Goal: Task Accomplishment & Management: Manage account settings

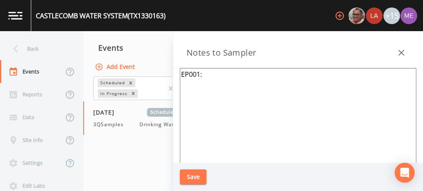
scroll to position [221, 0]
paste textarea "[STREET_ADDRESS]"
type textarea "EP001: [STREET_ADDRESS]"
click at [192, 177] on button "Save" at bounding box center [193, 177] width 27 height 15
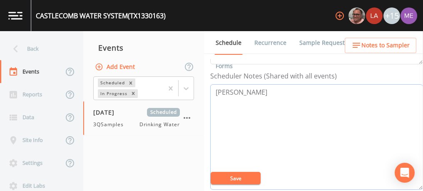
click at [220, 124] on textarea "[PERSON_NAME]" at bounding box center [316, 137] width 213 height 106
click at [260, 90] on textarea "[PERSON_NAME]" at bounding box center [316, 137] width 213 height 106
paste textarea "-214-5481"
drag, startPoint x: 216, startPoint y: 90, endPoint x: 313, endPoint y: 82, distance: 96.9
click at [313, 82] on div "Scheduler Notes (Shared with all events) [PERSON_NAME] [PHONE_NUMBER]" at bounding box center [316, 130] width 213 height 119
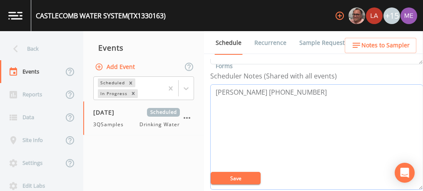
type textarea "[PERSON_NAME] [PHONE_NUMBER]"
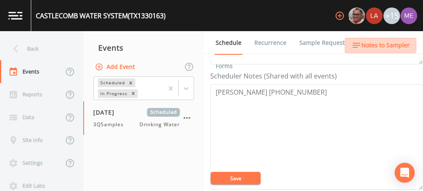
click at [366, 43] on span "Notes to Sampler" at bounding box center [385, 45] width 48 height 10
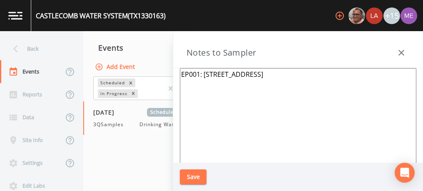
click at [193, 74] on textarea "EP001: 91 SPLITROCK RD, KERRVILLE" at bounding box center [298, 169] width 236 height 202
paste textarea "Greg Grinnan 830-214-5481"
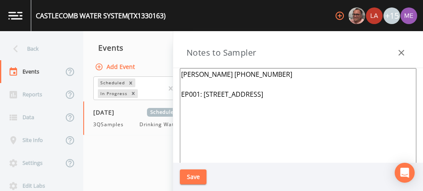
drag, startPoint x: 181, startPoint y: 73, endPoint x: 292, endPoint y: 96, distance: 113.8
click at [292, 96] on textarea "Greg Grinnan 830-214-5481 EP001: 91 SPLITROCK RD, KERRVILLE" at bounding box center [298, 169] width 236 height 202
type textarea "Greg Grinnan 830-214-5481 EP001: 91 SPLITROCK RD, KERRVILLE"
click at [191, 178] on button "Save" at bounding box center [193, 177] width 27 height 15
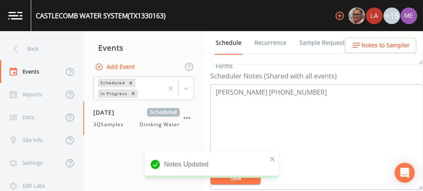
drag, startPoint x: 215, startPoint y: 91, endPoint x: 344, endPoint y: 87, distance: 129.0
click at [344, 87] on textarea "Greg Grinnan 830-214-5481" at bounding box center [316, 137] width 213 height 106
paste textarea "EP001: 91 SPLITROCK RD, KERRVILLE"
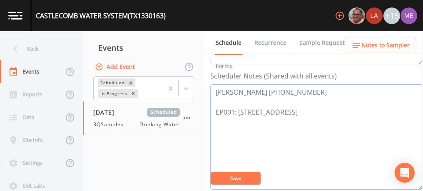
type textarea "Greg Grinnan 830-214-5481 EP001: 91 SPLITROCK RD, KERRVILLE"
click at [245, 182] on button "Save" at bounding box center [236, 178] width 50 height 12
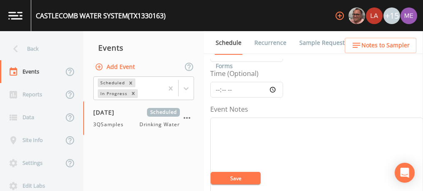
scroll to position [61, 0]
click at [217, 89] on input "Time (Optional)" at bounding box center [246, 91] width 73 height 16
type input "09:00"
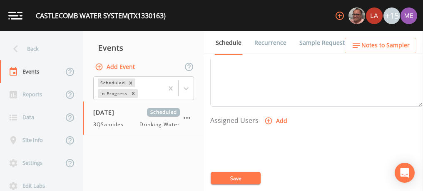
scroll to position [306, 0]
click at [268, 118] on icon "button" at bounding box center [268, 119] width 8 height 8
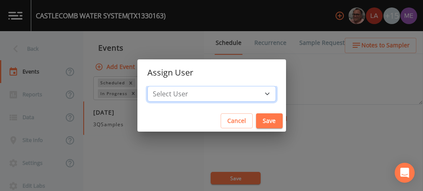
click at [253, 90] on select "Select User Mike Franklin Lauren Saenz Joshua gere Paul David Weber Zachary Eva…" at bounding box center [211, 94] width 129 height 16
select select "6518b6a0-c5fa-4d0f-8e3d-fc6e8623860b"
click at [160, 86] on select "Select User Mike Franklin Lauren Saenz Joshua gere Paul David Weber Zachary Eva…" at bounding box center [211, 94] width 129 height 16
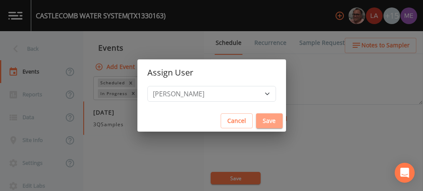
click at [256, 119] on button "Save" at bounding box center [269, 121] width 27 height 15
select select
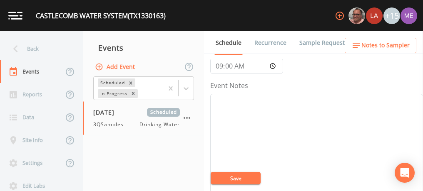
scroll to position [71, 0]
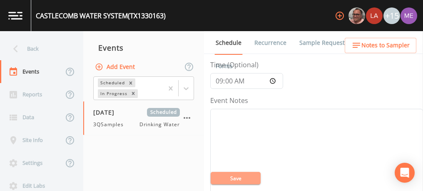
click at [235, 178] on button "Save" at bounding box center [236, 178] width 50 height 12
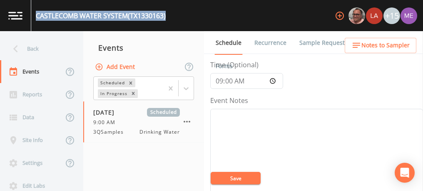
drag, startPoint x: 35, startPoint y: 15, endPoint x: 169, endPoint y: 13, distance: 134.0
click at [169, 13] on div "CASTLECOMB WATER SYSTEM (TX1330163) +15" at bounding box center [211, 15] width 423 height 31
copy div "CASTLECOMB WATER SYSTEM (TX1330163)"
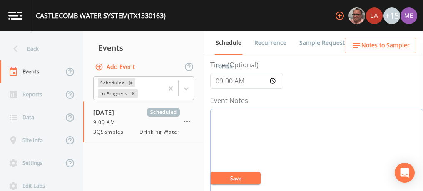
click at [269, 124] on textarea "Event Notes" at bounding box center [316, 162] width 213 height 106
click at [243, 178] on button "Save" at bounding box center [236, 178] width 50 height 12
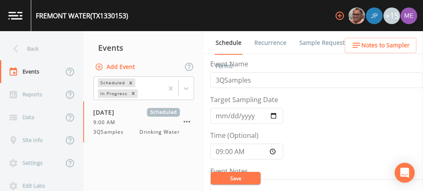
scroll to position [191, 0]
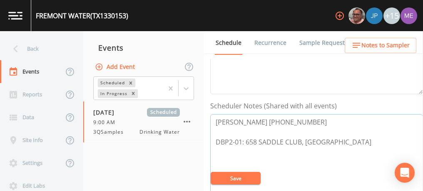
drag, startPoint x: 270, startPoint y: 121, endPoint x: 300, endPoint y: 119, distance: 30.0
click at [300, 119] on textarea "Greg Grinnan 830-214-5481 DBP2-01: 658 SADDLE CLUB, KERRVILLE" at bounding box center [316, 167] width 213 height 106
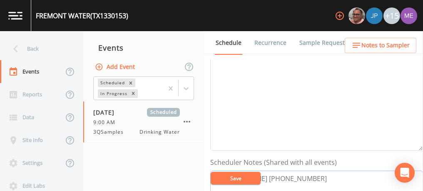
scroll to position [134, 0]
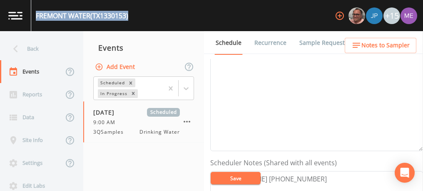
drag, startPoint x: 36, startPoint y: 17, endPoint x: 129, endPoint y: 17, distance: 93.2
click at [128, 17] on div "FREMONT WATER (TX1330153)" at bounding box center [82, 16] width 92 height 10
copy div "FREMONT WATER (TX1330153)"
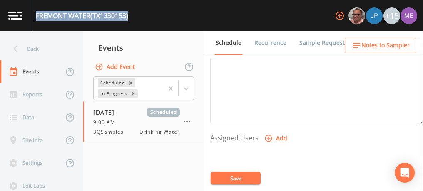
scroll to position [295, 0]
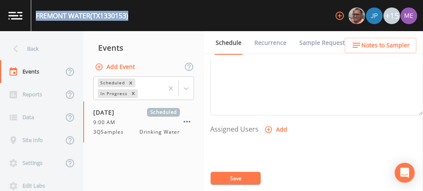
click at [268, 127] on icon "button" at bounding box center [268, 129] width 7 height 7
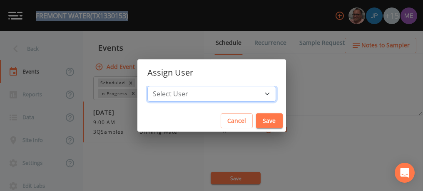
click at [255, 94] on select "Select User Mike Franklin Joshua gere Paul Lauren Saenz David Weber Zachary Eva…" at bounding box center [211, 94] width 129 height 16
select select "6518b6a0-c5fa-4d0f-8e3d-fc6e8623860b"
click at [160, 86] on select "Select User Mike Franklin Joshua gere Paul Lauren Saenz David Weber Zachary Eva…" at bounding box center [211, 94] width 129 height 16
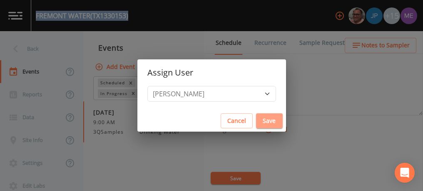
click at [256, 120] on button "Save" at bounding box center [269, 121] width 27 height 15
select select
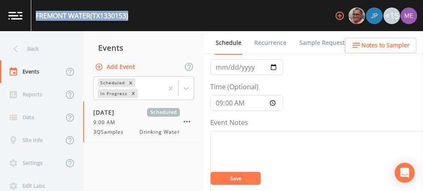
scroll to position [47, 0]
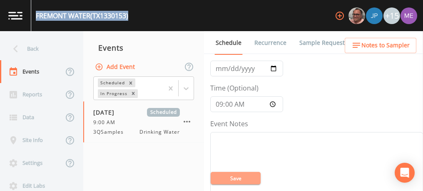
click at [237, 176] on button "Save" at bounding box center [236, 178] width 50 height 12
copy div "FREMONT WATER (TX1330153)"
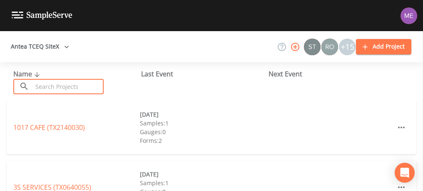
click at [66, 81] on input "text" at bounding box center [67, 86] width 71 height 15
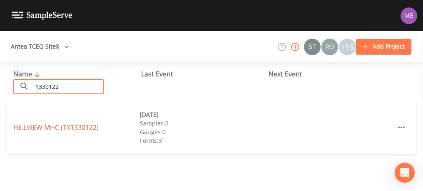
type input "1330122"
click at [75, 126] on link "HILLVIEW MHC (TX1330122)" at bounding box center [55, 127] width 85 height 9
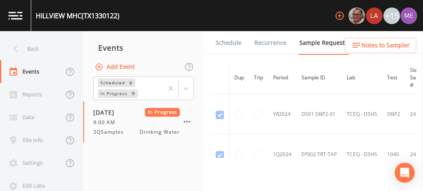
click at [225, 41] on link "Schedule" at bounding box center [228, 42] width 28 height 23
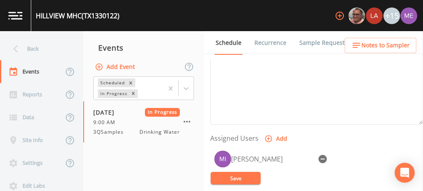
scroll to position [285, 0]
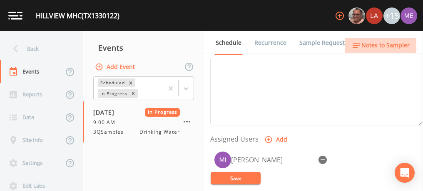
click at [390, 47] on span "Notes to Sampler" at bounding box center [385, 45] width 48 height 10
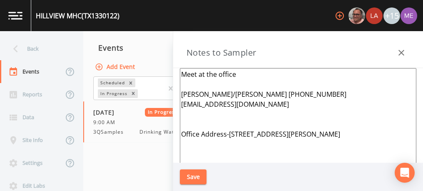
click at [161, 158] on nav "Events Add Event Scheduled In Progress 09/08/2025 In Progress 9:00 AM 3QSamples…" at bounding box center [143, 111] width 121 height 160
click at [200, 172] on button "Save" at bounding box center [193, 177] width 27 height 15
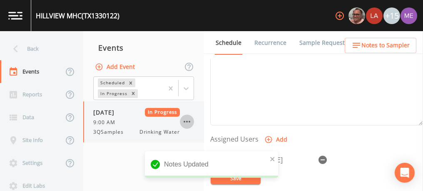
click at [186, 122] on icon "button" at bounding box center [187, 122] width 10 height 10
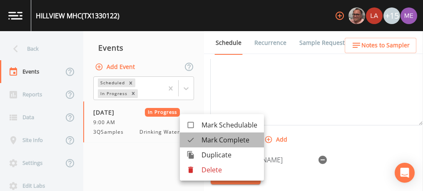
click at [204, 139] on span "Mark Complete" at bounding box center [229, 140] width 56 height 10
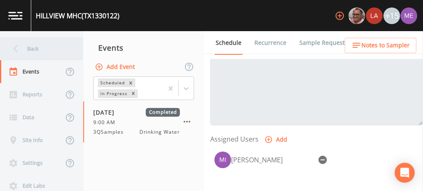
click at [32, 47] on div "Back" at bounding box center [37, 48] width 75 height 23
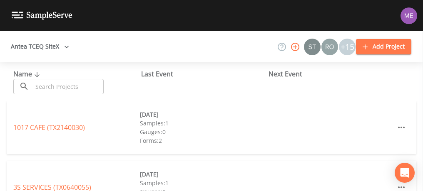
click at [47, 83] on input "text" at bounding box center [67, 86] width 71 height 15
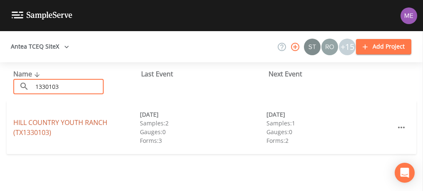
type input "1330103"
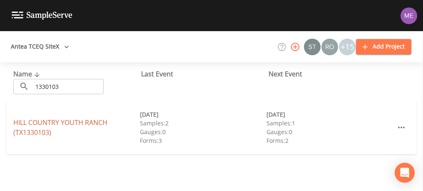
click at [57, 118] on link "HILL COUNTRY YOUTH RANCH (TX1330103)" at bounding box center [60, 127] width 94 height 19
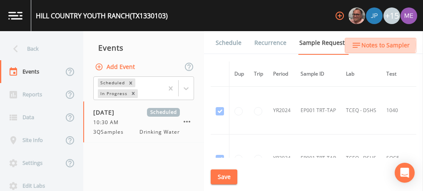
click at [377, 45] on span "Notes to Sampler" at bounding box center [385, 45] width 48 height 10
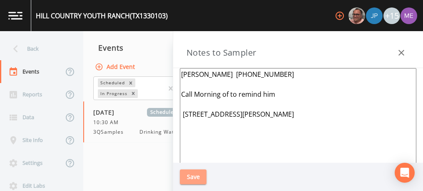
click at [192, 176] on button "Save" at bounding box center [193, 177] width 27 height 15
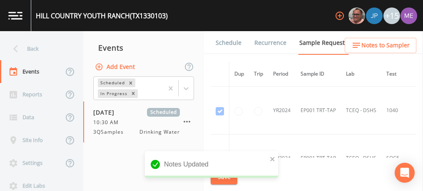
click at [232, 44] on link "Schedule" at bounding box center [228, 42] width 28 height 23
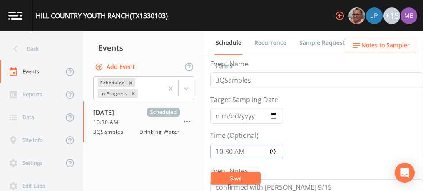
click at [219, 151] on input "10:30:00" at bounding box center [246, 152] width 73 height 16
type input "11:30"
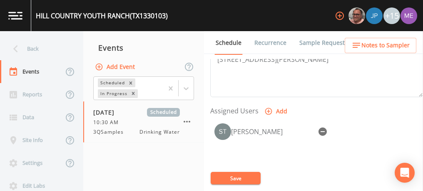
scroll to position [315, 0]
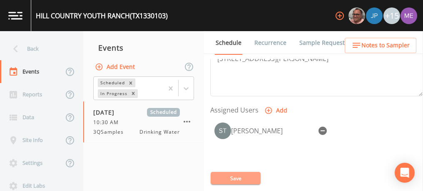
click at [227, 176] on button "Save" at bounding box center [236, 178] width 50 height 12
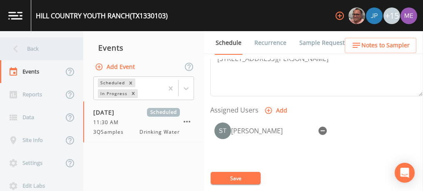
click at [37, 49] on div "Back" at bounding box center [37, 48] width 75 height 23
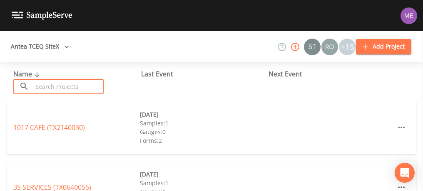
click at [60, 89] on input "text" at bounding box center [67, 86] width 71 height 15
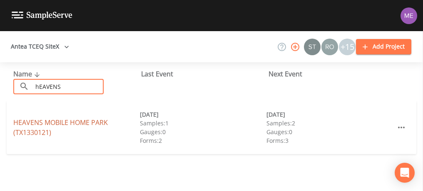
type input "hEAVENS"
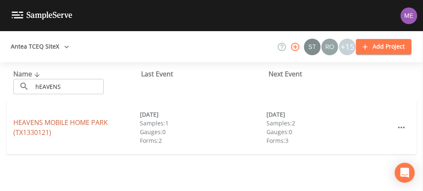
click at [63, 120] on link "HEAVENS MOBILE HOME PARK (TX1330121)" at bounding box center [60, 127] width 94 height 19
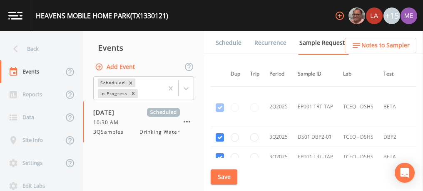
scroll to position [848, 4]
click at [220, 42] on link "Schedule" at bounding box center [228, 42] width 28 height 23
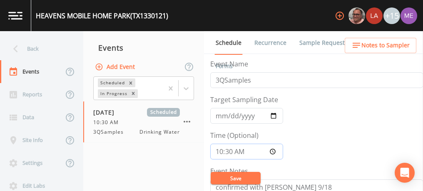
click at [220, 152] on input "10:30:00" at bounding box center [246, 152] width 73 height 16
type input "11:30"
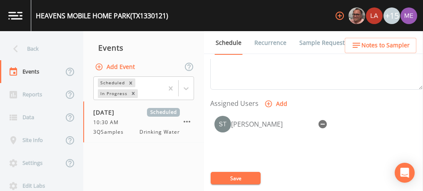
scroll to position [348, 0]
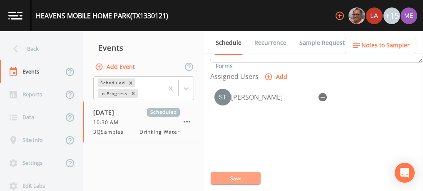
click at [242, 179] on button "Save" at bounding box center [236, 178] width 50 height 12
click at [230, 178] on button "Save" at bounding box center [236, 178] width 50 height 12
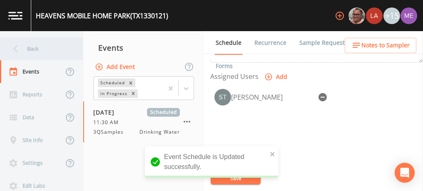
click at [29, 49] on div "Back" at bounding box center [37, 48] width 75 height 23
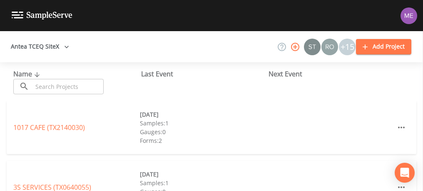
click at [45, 87] on input "text" at bounding box center [67, 86] width 71 height 15
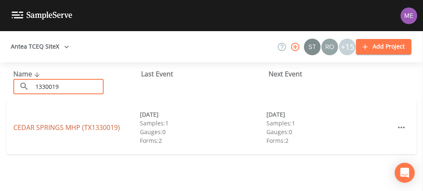
type input "1330019"
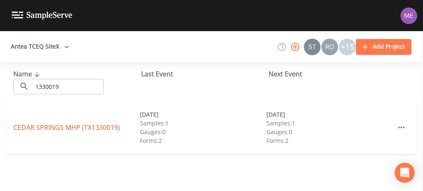
click at [62, 127] on link "CEDAR SPRINGS MHP (TX1330019)" at bounding box center [66, 127] width 107 height 9
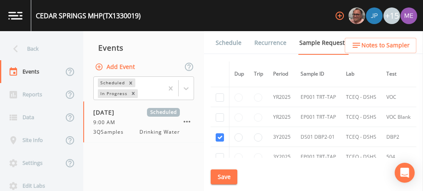
scroll to position [144, 0]
click at [239, 43] on link "Schedule" at bounding box center [228, 42] width 28 height 23
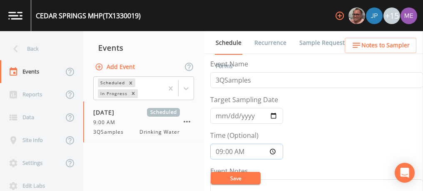
click at [219, 150] on input "09:00:00" at bounding box center [246, 152] width 73 height 16
type input "10:00"
click at [230, 179] on button "Save" at bounding box center [236, 178] width 50 height 12
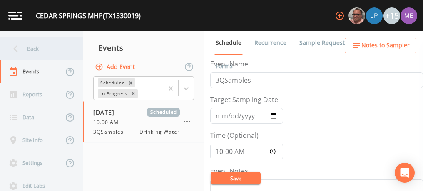
click at [34, 50] on div "Back" at bounding box center [37, 48] width 75 height 23
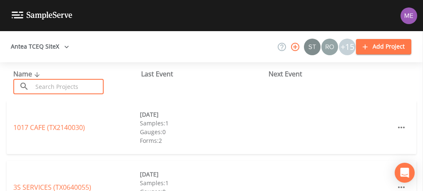
click at [52, 85] on input "text" at bounding box center [67, 86] width 71 height 15
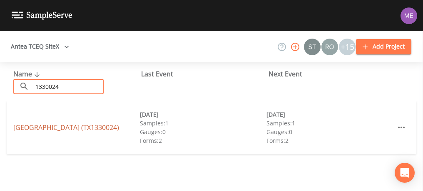
type input "1330024"
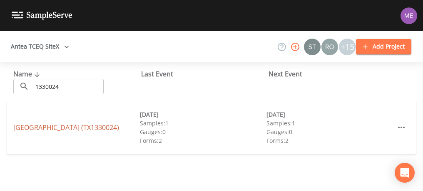
click at [53, 123] on link "WOODHAVEN MOBILE HOME PARK (TX1330024)" at bounding box center [66, 127] width 106 height 9
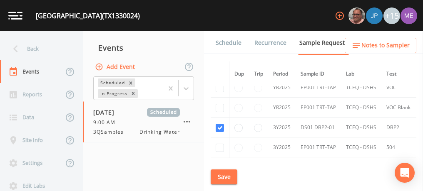
scroll to position [204, 0]
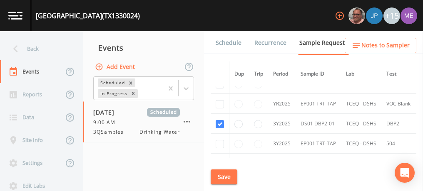
click at [223, 42] on link "Schedule" at bounding box center [228, 42] width 28 height 23
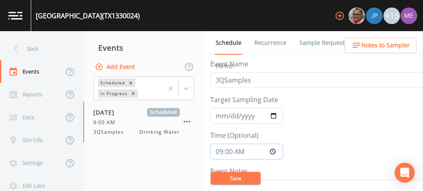
click at [220, 152] on input "09:00:00" at bounding box center [246, 152] width 73 height 16
type input "10:00"
click at [237, 180] on button "Save" at bounding box center [236, 178] width 50 height 12
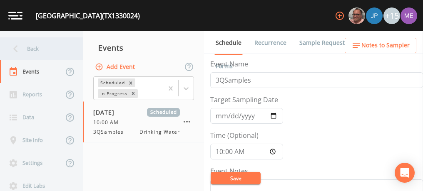
click at [34, 47] on div "Back" at bounding box center [37, 48] width 75 height 23
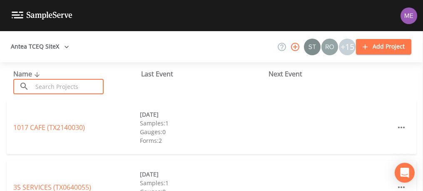
click at [55, 90] on input "text" at bounding box center [67, 86] width 71 height 15
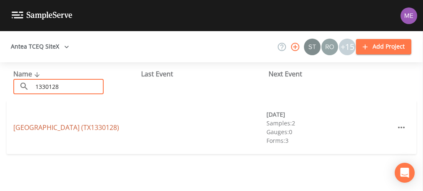
type input "1330128"
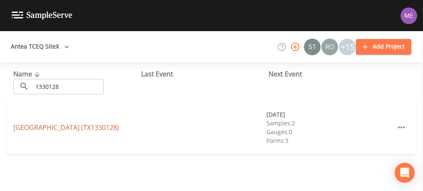
click at [69, 124] on link "SOUTHERN HILLS (TX1330128)" at bounding box center [66, 127] width 106 height 9
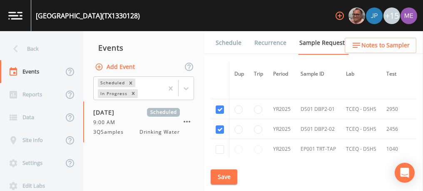
scroll to position [1279, 0]
click at [225, 42] on link "Schedule" at bounding box center [228, 42] width 28 height 23
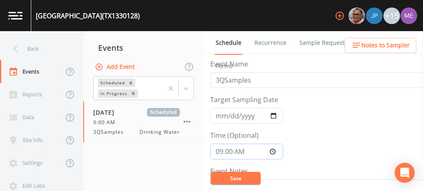
click at [219, 150] on input "09:00:00" at bounding box center [246, 152] width 73 height 16
type input "10:00"
click at [229, 175] on button "Save" at bounding box center [236, 178] width 50 height 12
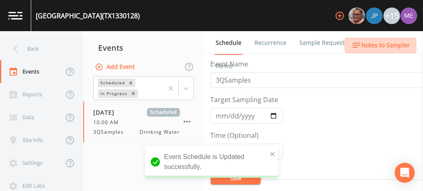
click at [388, 45] on span "Notes to Sampler" at bounding box center [385, 45] width 48 height 10
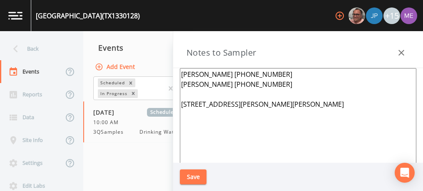
click at [182, 72] on textarea "Albert Amezquita 512-531-6290 Matthew Hernandez 210-275-9325 1512 NIXON LN, KER…" at bounding box center [298, 169] width 236 height 202
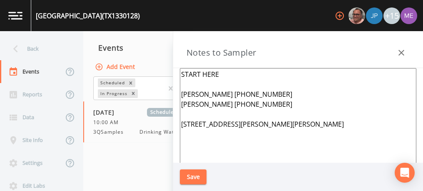
type textarea "START HERE Albert Amezquita 512-531-6290 Matthew Hernandez 210-275-9325 1512 NI…"
click at [191, 174] on button "Save" at bounding box center [193, 177] width 27 height 15
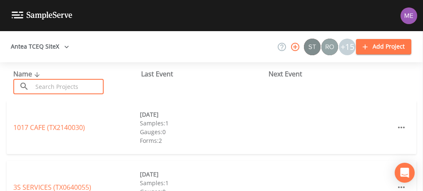
click at [82, 87] on input "text" at bounding box center [67, 86] width 71 height 15
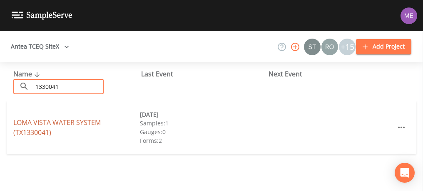
type input "1330041"
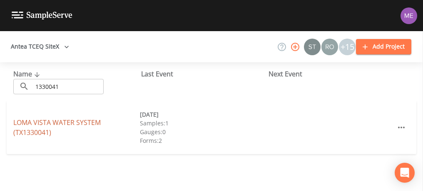
click at [74, 123] on link "LOMA VISTA WATER SYSTEM (TX1330041)" at bounding box center [56, 127] width 87 height 19
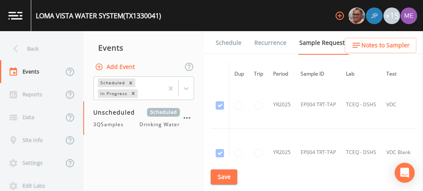
scroll to position [1558, 0]
click at [237, 43] on link "Schedule" at bounding box center [228, 42] width 28 height 23
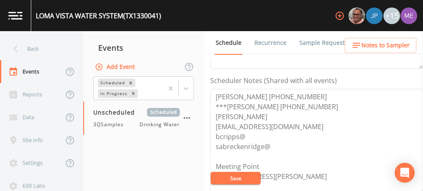
scroll to position [217, 0]
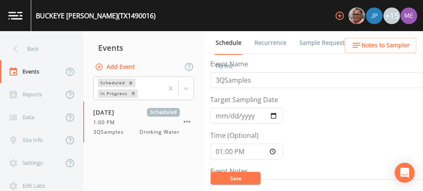
scroll to position [79, 0]
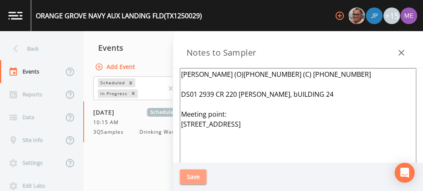
click at [194, 173] on button "Save" at bounding box center [193, 177] width 27 height 15
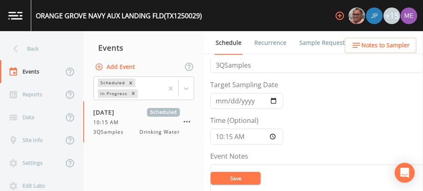
scroll to position [94, 0]
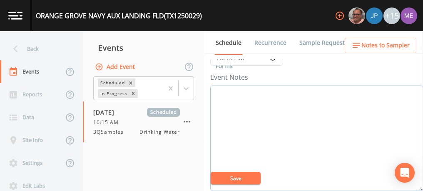
click at [321, 109] on textarea "Event Notes" at bounding box center [316, 139] width 213 height 106
type textarea "confirmed with [PERSON_NAME]"
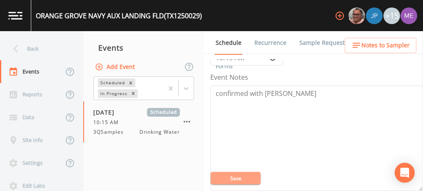
click at [253, 179] on button "Save" at bounding box center [236, 178] width 50 height 12
